Goal: Find specific page/section: Find specific page/section

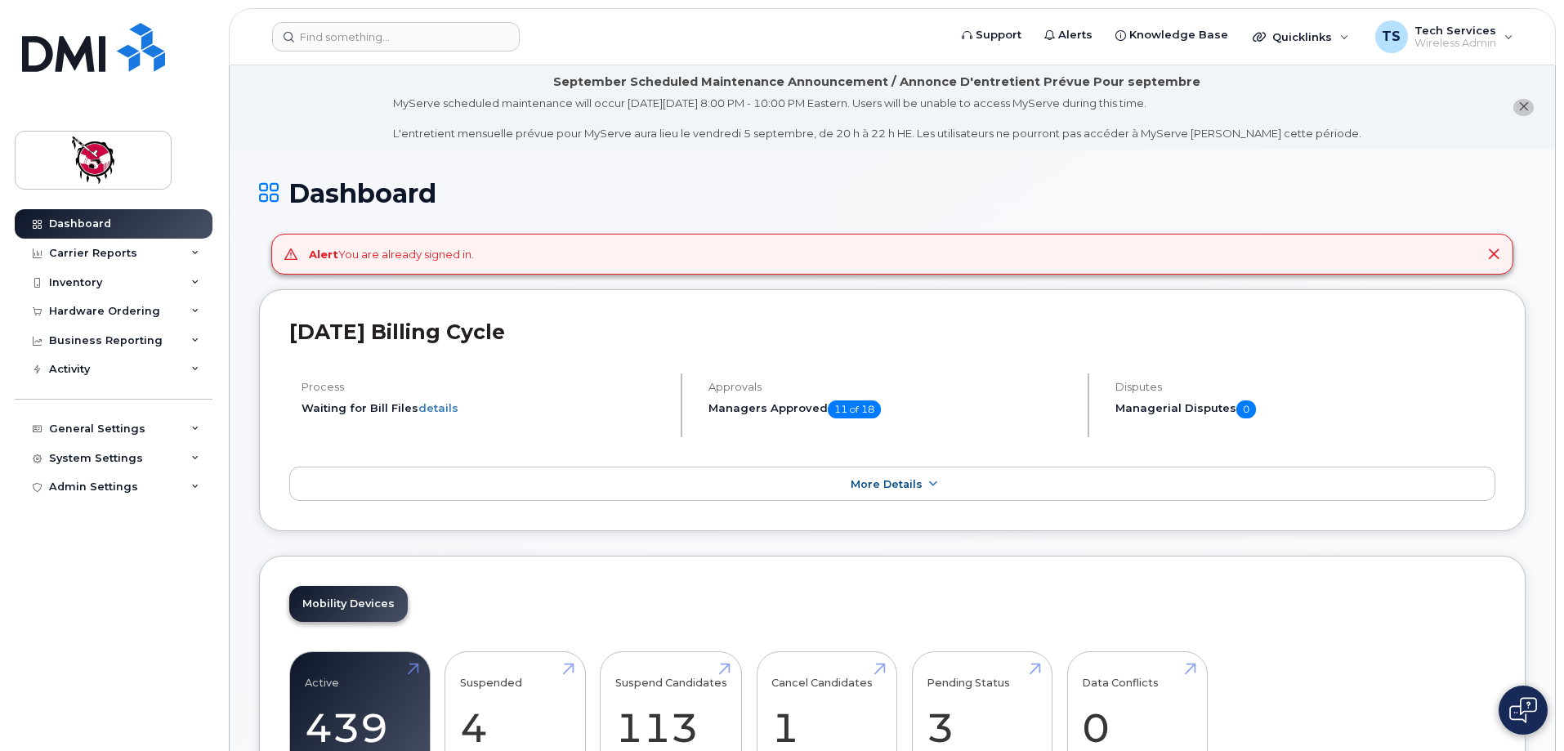
click at [83, 248] on div "Carrier Reports" at bounding box center [93, 253] width 88 height 13
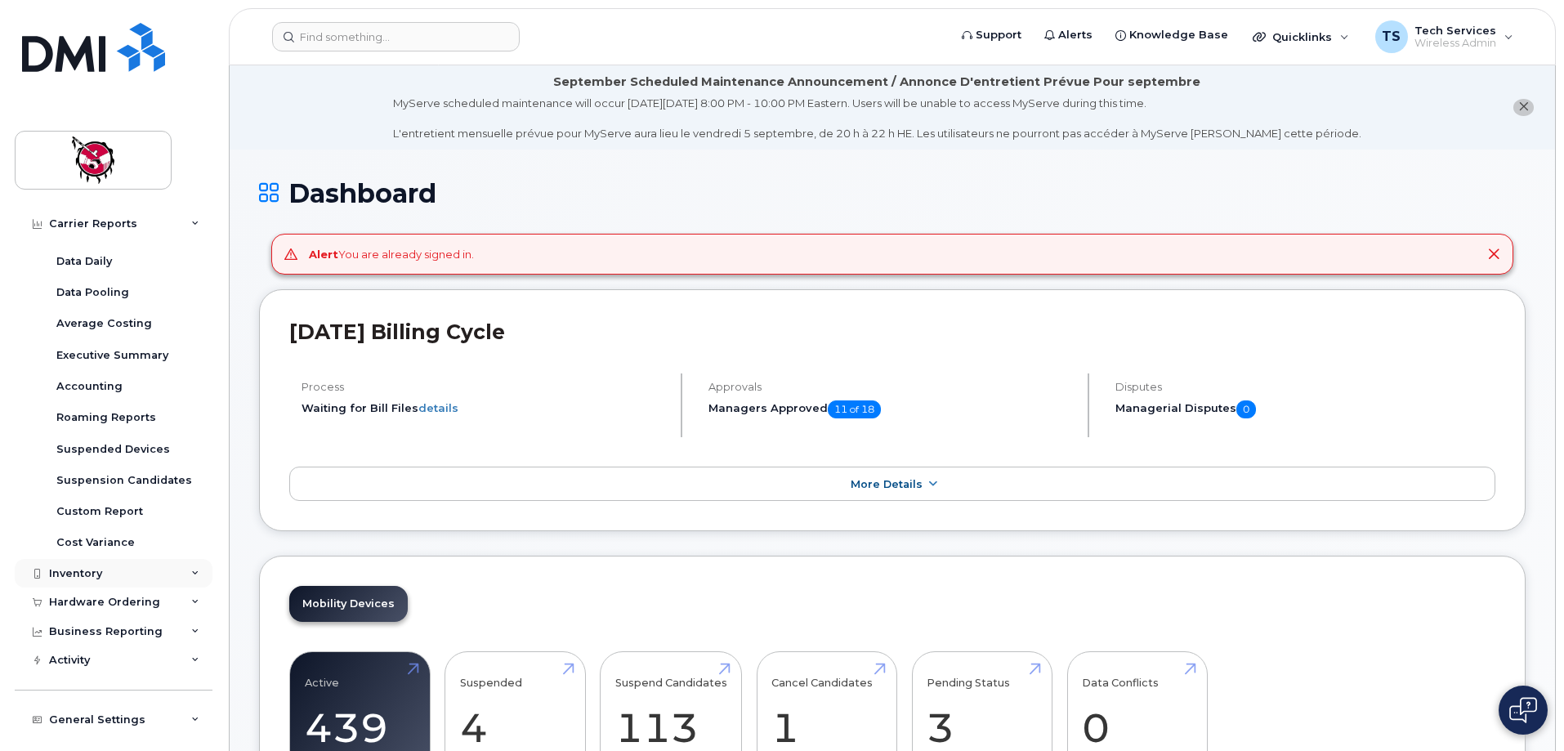
scroll to position [82, 0]
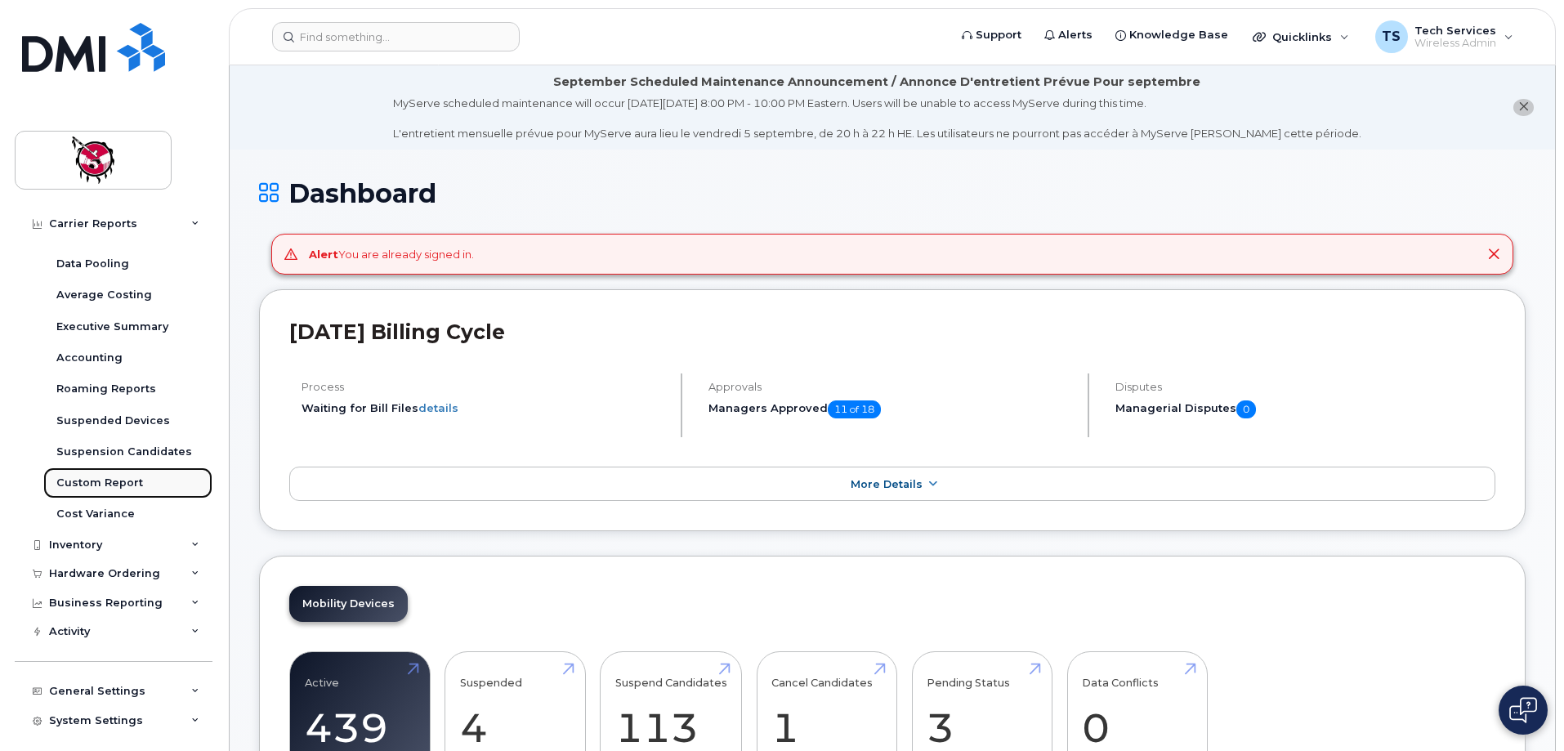
click at [91, 480] on div "Custom Report" at bounding box center [99, 482] width 87 height 15
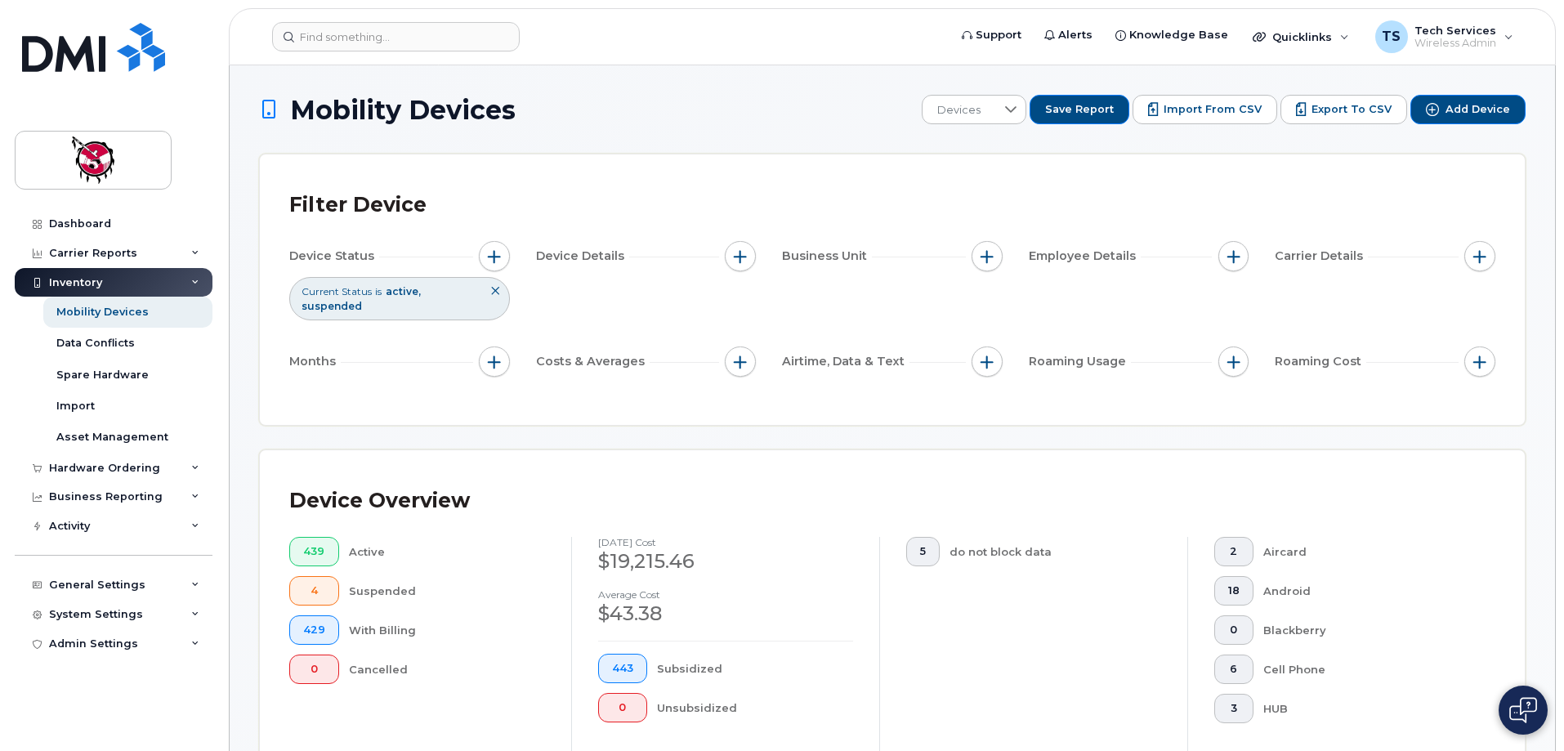
scroll to position [327, 0]
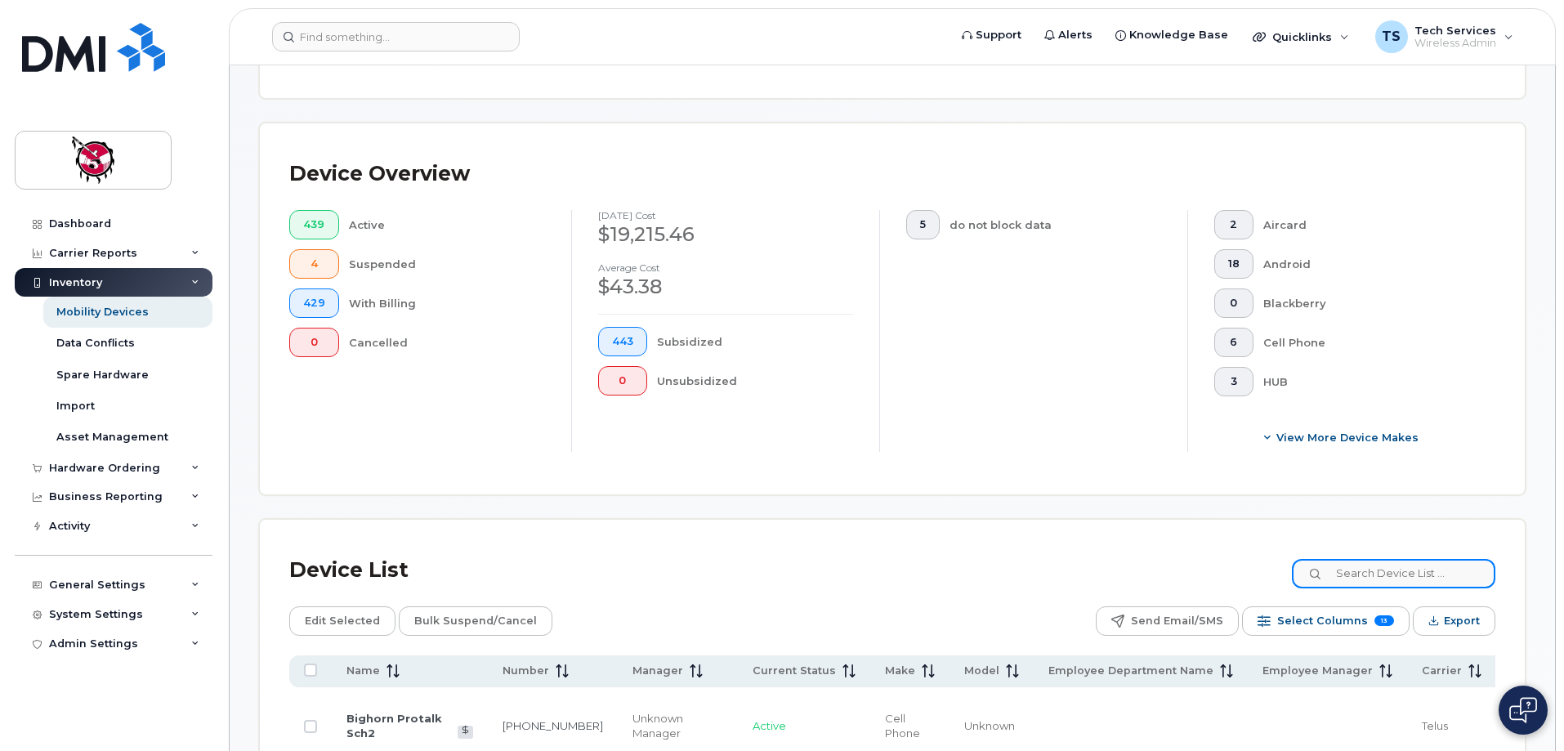
click at [1374, 559] on input at bounding box center [1393, 573] width 203 height 29
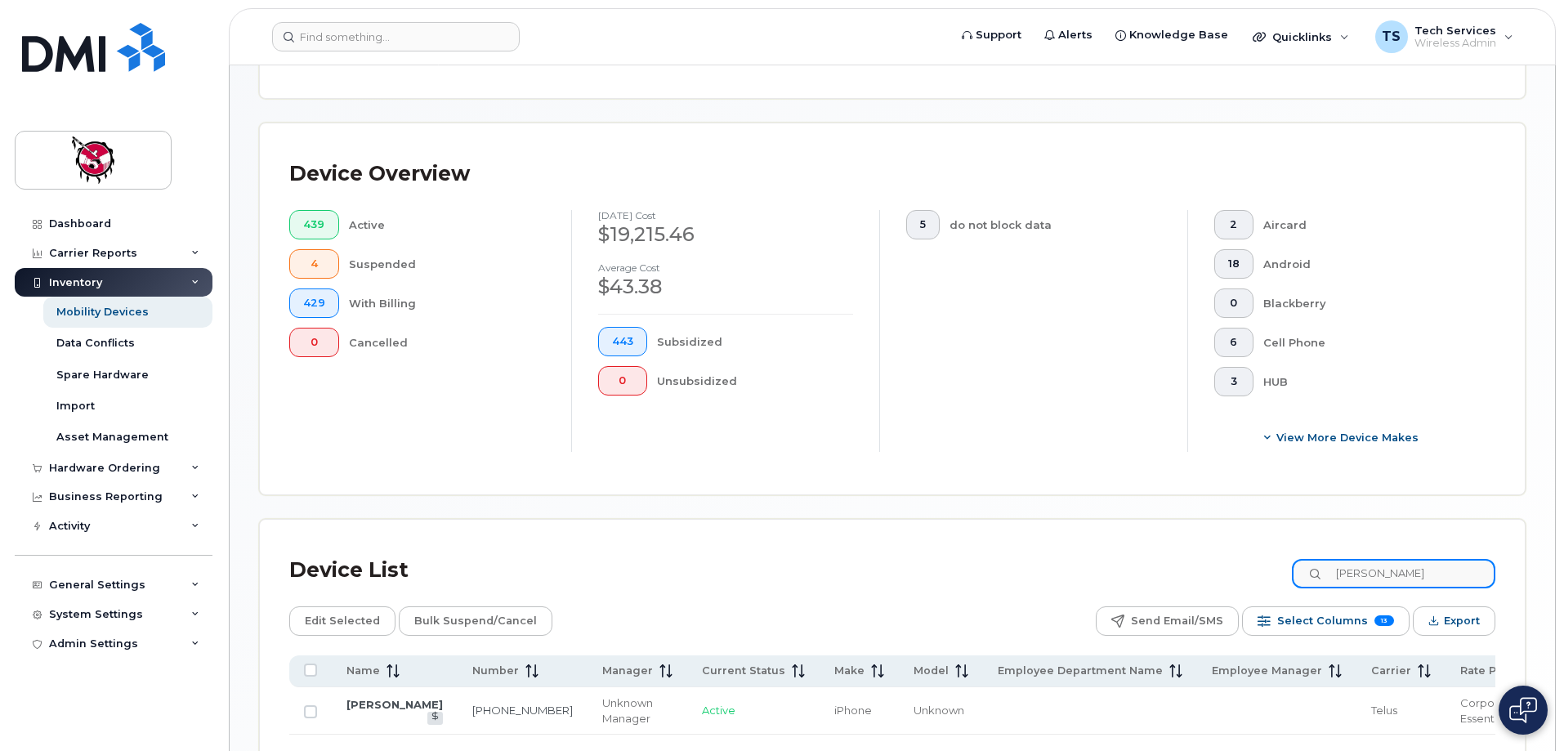
drag, startPoint x: 1395, startPoint y: 555, endPoint x: 1241, endPoint y: 557, distance: 153.6
click at [1241, 557] on div "Device List [PERSON_NAME]" at bounding box center [892, 570] width 1206 height 42
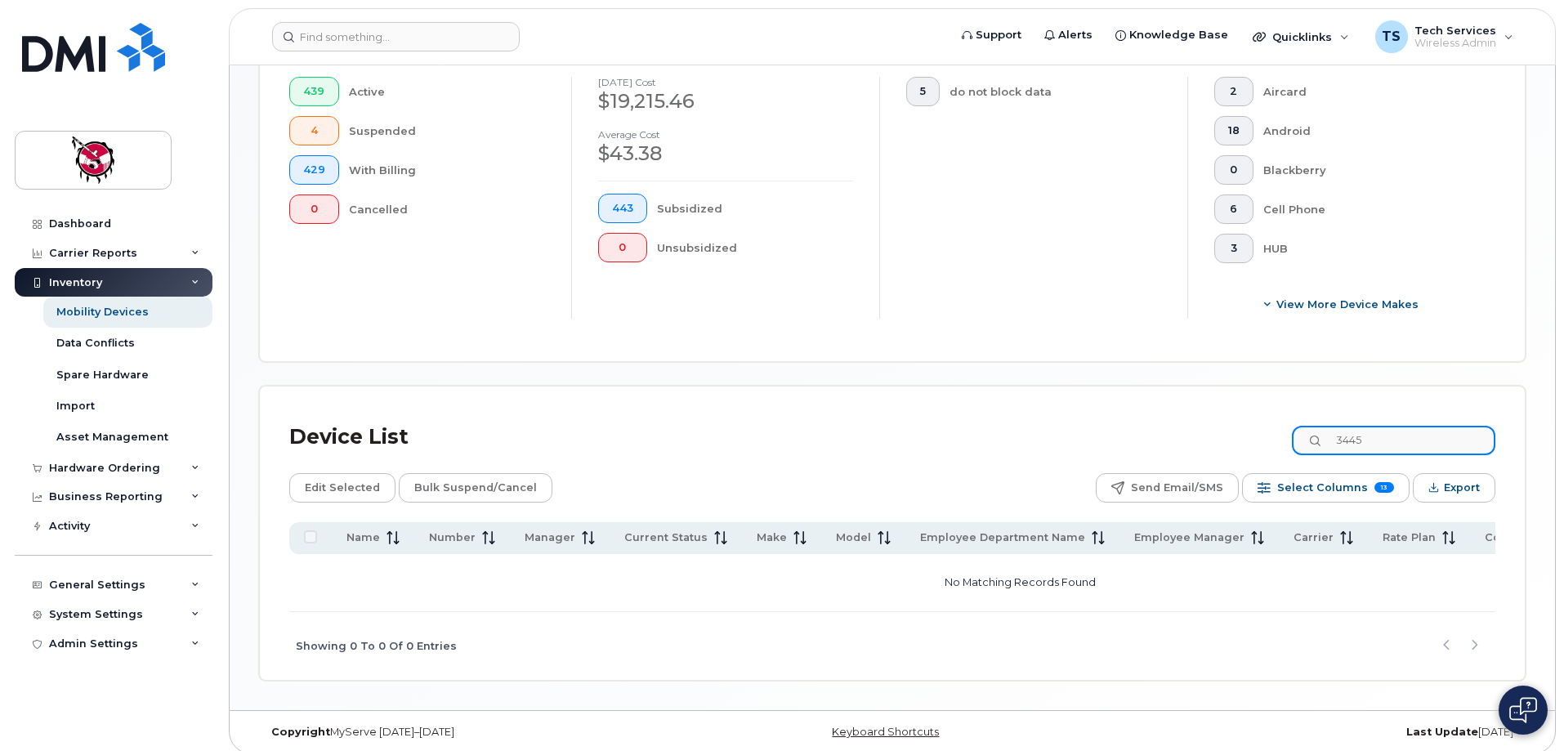
scroll to position [462, 0]
click at [1221, 420] on div "Device List 3445" at bounding box center [892, 434] width 1206 height 42
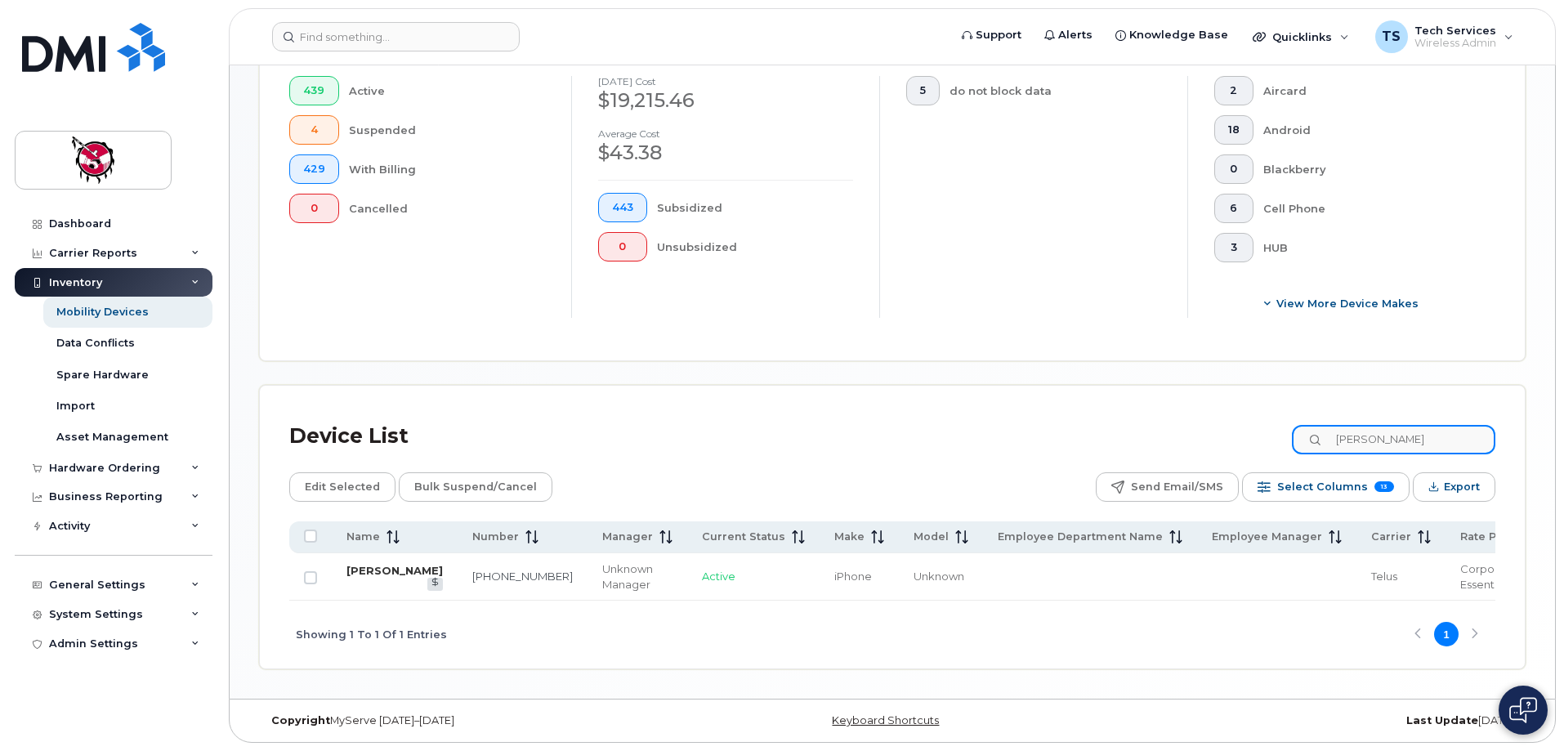
type input "[PERSON_NAME]"
click at [367, 567] on link "[PERSON_NAME]" at bounding box center [394, 570] width 96 height 13
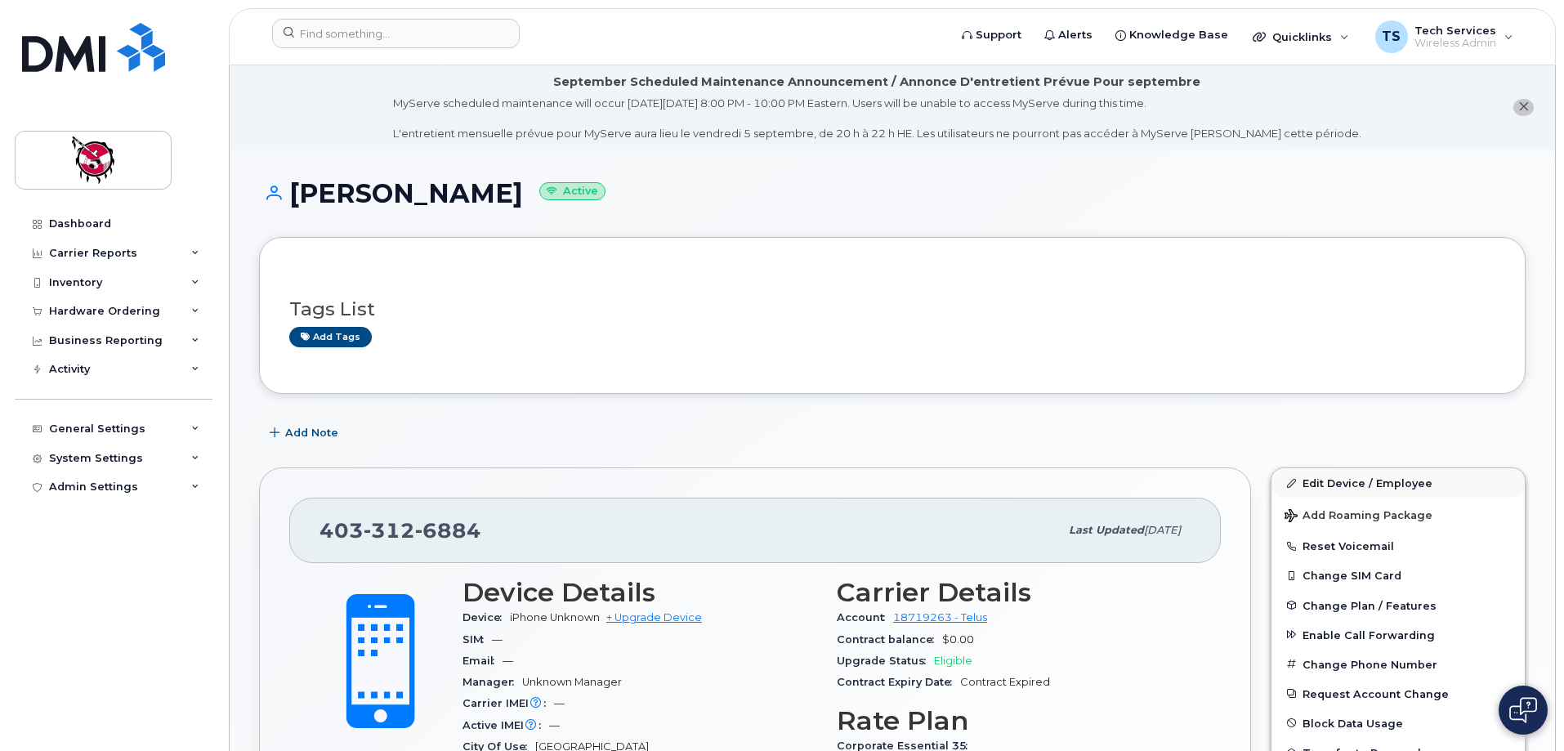
scroll to position [11, 0]
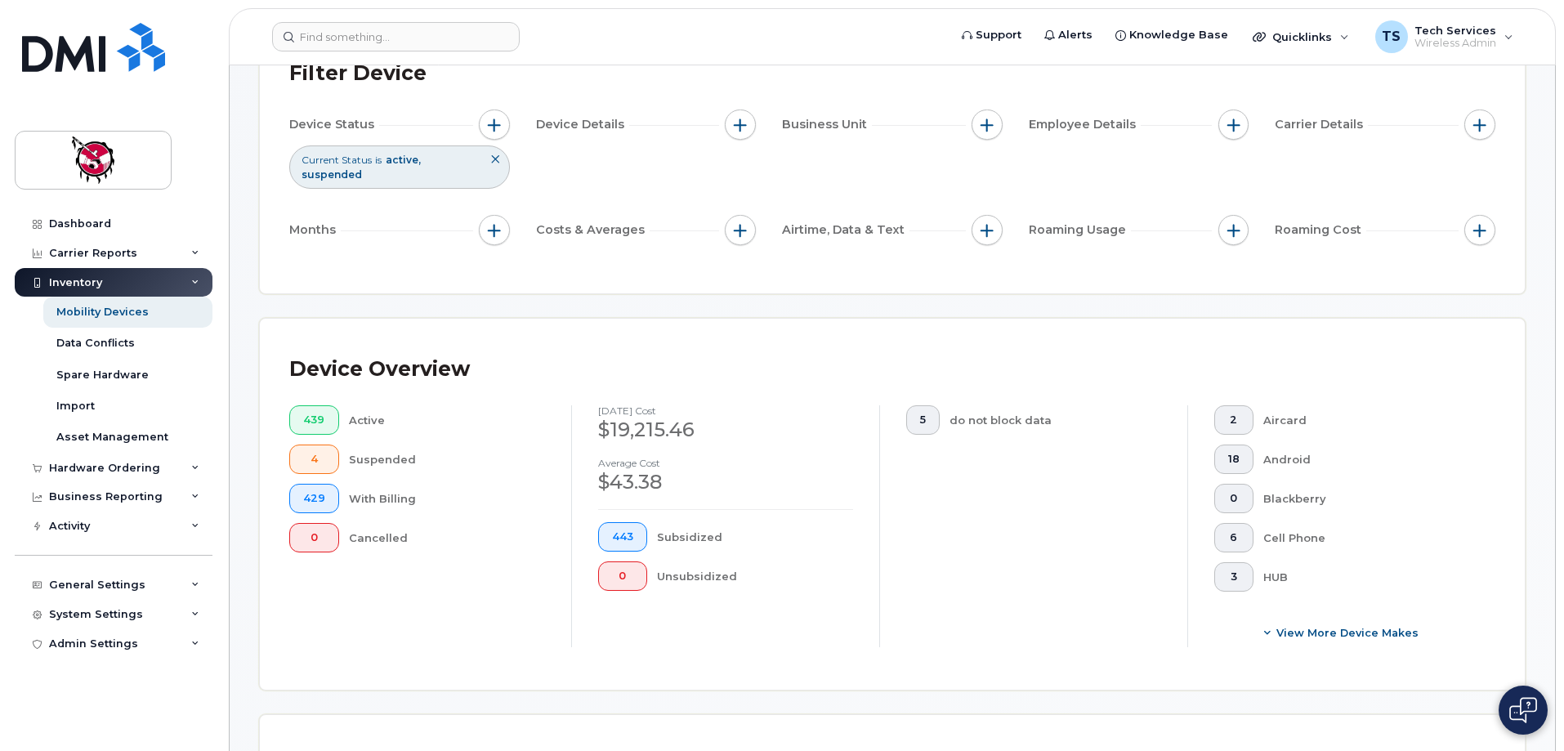
scroll to position [327, 0]
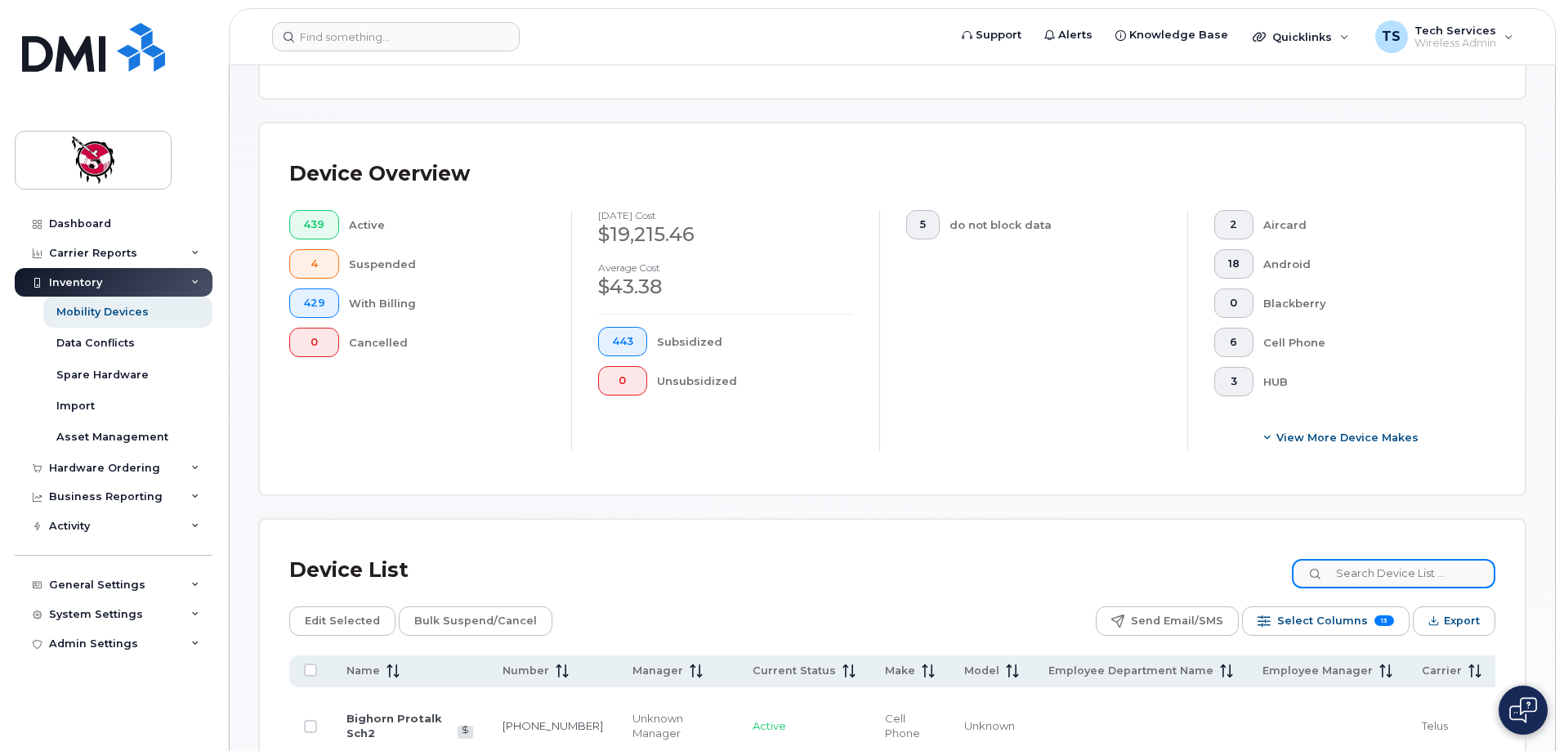
click at [1395, 559] on input at bounding box center [1393, 573] width 203 height 29
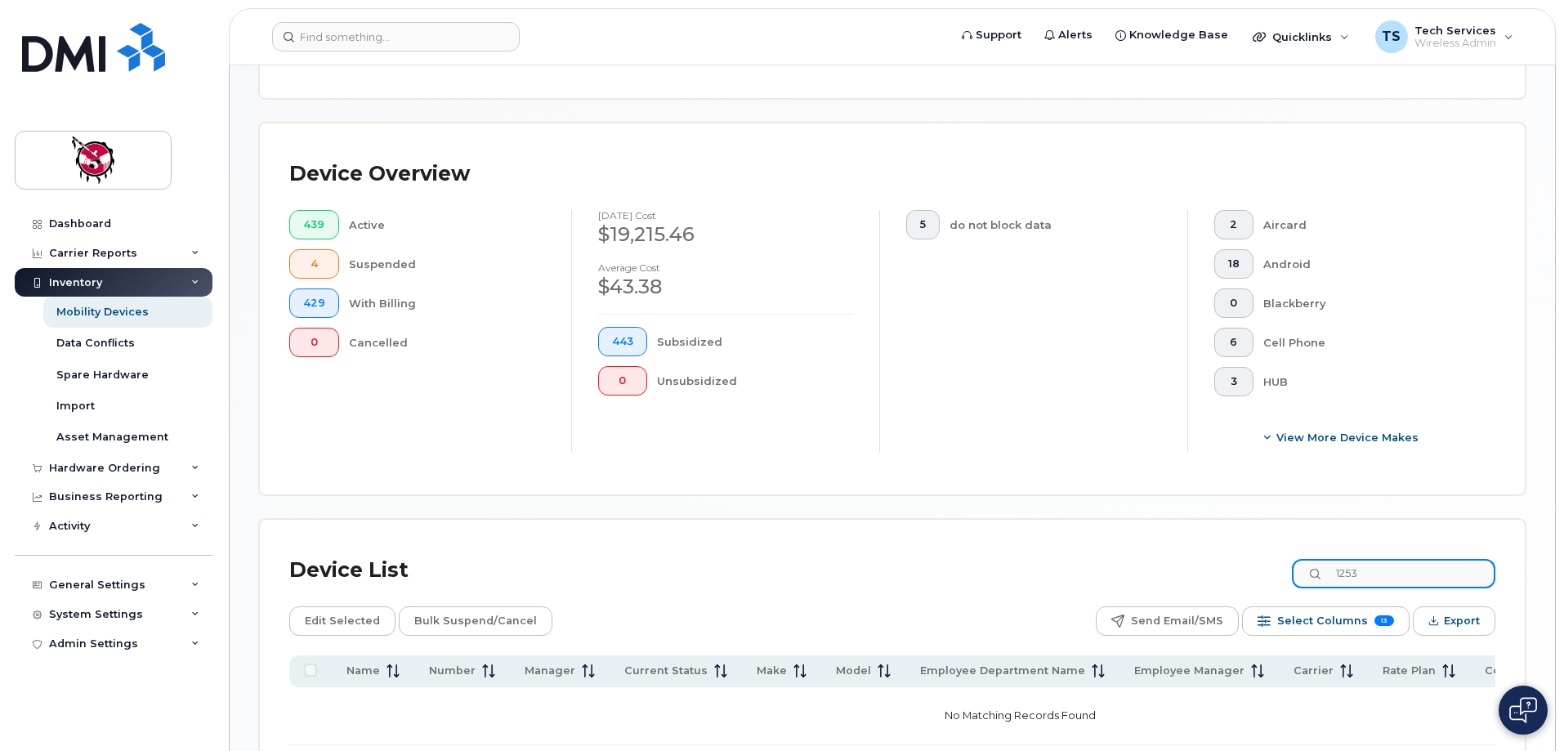
type input "1253"
